Goal: Task Accomplishment & Management: Use online tool/utility

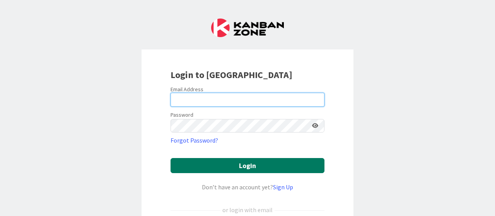
type input "[PERSON_NAME][EMAIL_ADDRESS][DOMAIN_NAME]"
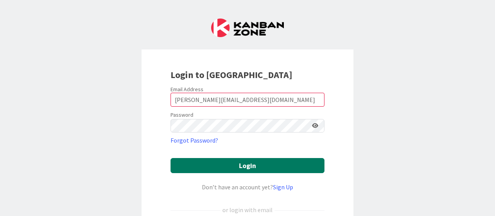
click at [232, 162] on button "Login" at bounding box center [247, 165] width 154 height 15
click at [233, 162] on icon "submit" at bounding box center [236, 165] width 7 height 7
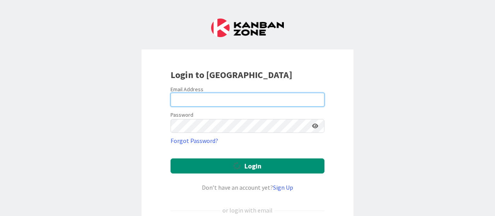
type input "[PERSON_NAME][EMAIL_ADDRESS][DOMAIN_NAME]"
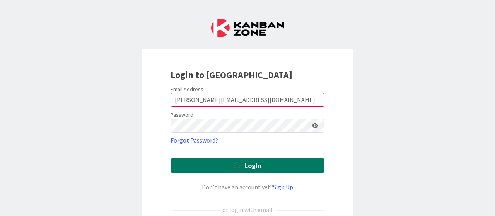
click at [241, 165] on div "submit" at bounding box center [238, 165] width 11 height 10
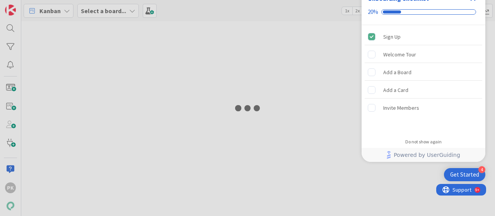
click at [467, 174] on div "Get Started" at bounding box center [464, 175] width 29 height 8
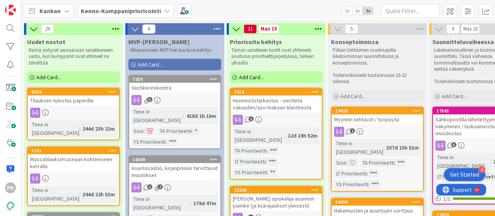
click at [397, 123] on div "Myynnin tehtävät / työpöytä" at bounding box center [377, 119] width 91 height 10
click at [397, 123] on div "29 Uudet nostot Nämä siirtyvät seuraavaan sarakkeeseen vasta, kun kumppanit ova…" at bounding box center [258, 118] width 474 height 195
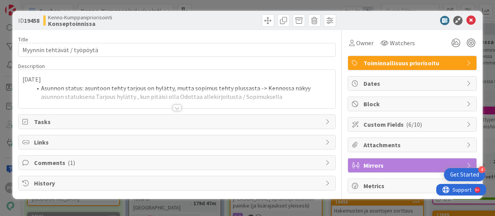
click at [176, 109] on div at bounding box center [177, 108] width 9 height 6
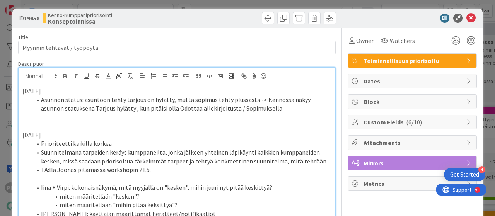
scroll to position [2, 0]
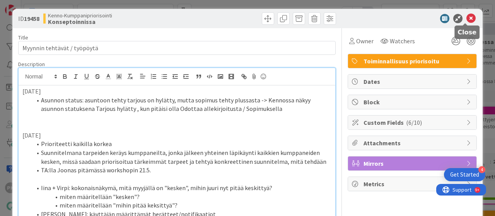
click at [466, 17] on icon at bounding box center [470, 18] width 9 height 9
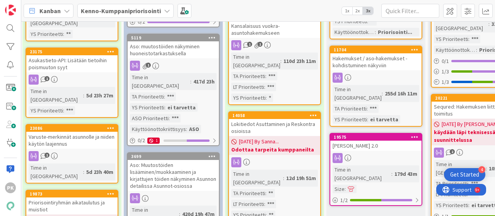
scroll to position [363, 2]
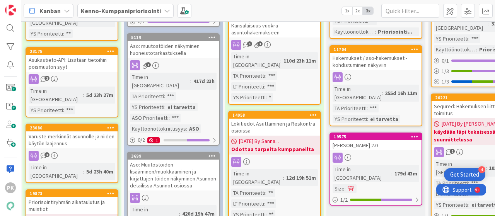
click at [267, 119] on div "Lokitiedot Asuttaminen ja Reskontra osioissa" at bounding box center [274, 127] width 91 height 17
click at [267, 92] on div "29 Uudet nostot Nämä siirtyvät seuraavaan sarakkeeseen vasta, kun kumppanit ova…" at bounding box center [258, 118] width 474 height 195
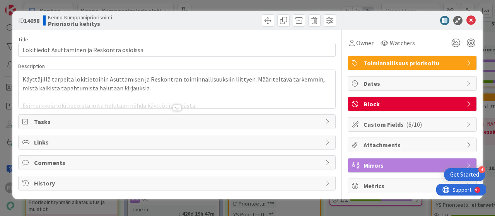
click at [179, 106] on div at bounding box center [177, 108] width 9 height 6
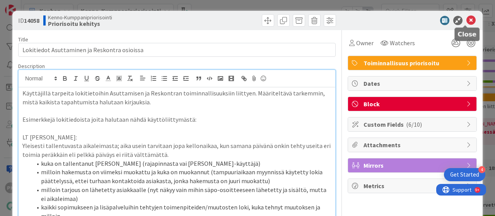
click at [467, 22] on icon at bounding box center [470, 20] width 9 height 9
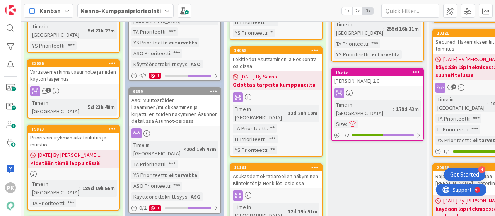
scroll to position [429, 0]
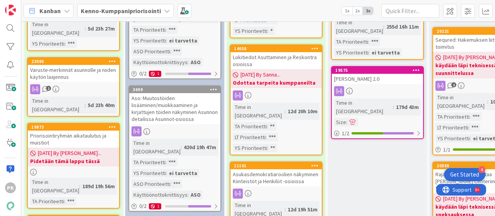
click at [276, 169] on div "Asukasdemokratiaroolien näkyminen Kiinteistöt ja Henkilöt -osioissa" at bounding box center [275, 177] width 91 height 17
click at [276, 136] on div "29 Uudet nostot Nämä siirtyvät seuraavaan sarakkeeseen vasta, kun kumppanit ova…" at bounding box center [258, 118] width 474 height 195
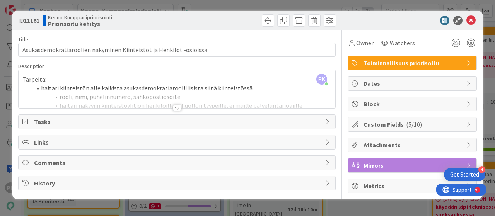
click at [174, 106] on div at bounding box center [177, 108] width 9 height 6
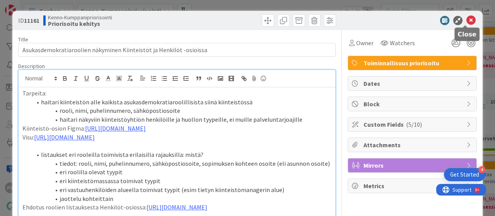
click at [466, 21] on icon at bounding box center [470, 20] width 9 height 9
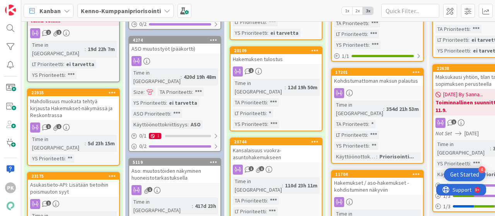
scroll to position [239, 0]
